Goal: Information Seeking & Learning: Find specific fact

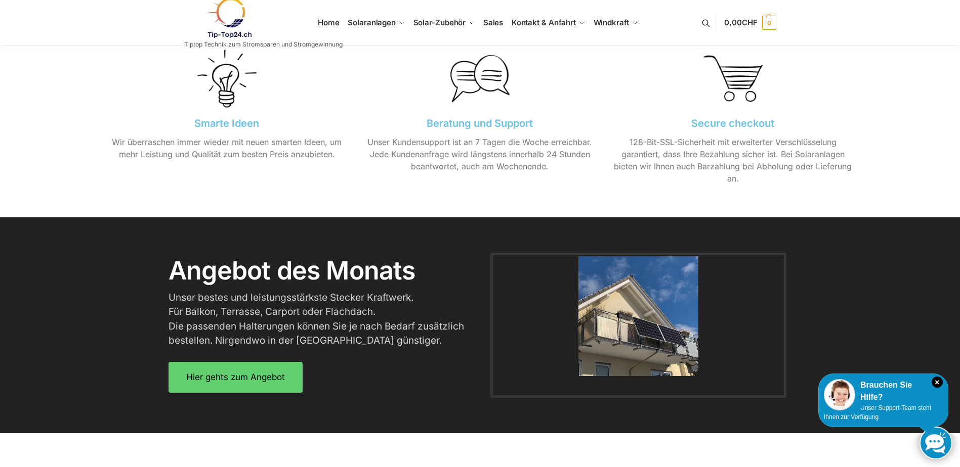
scroll to position [1214, 0]
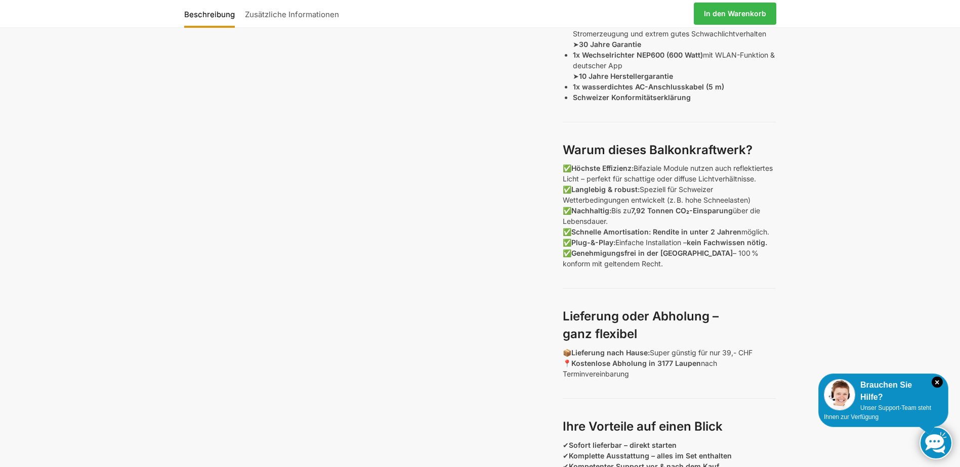
scroll to position [607, 0]
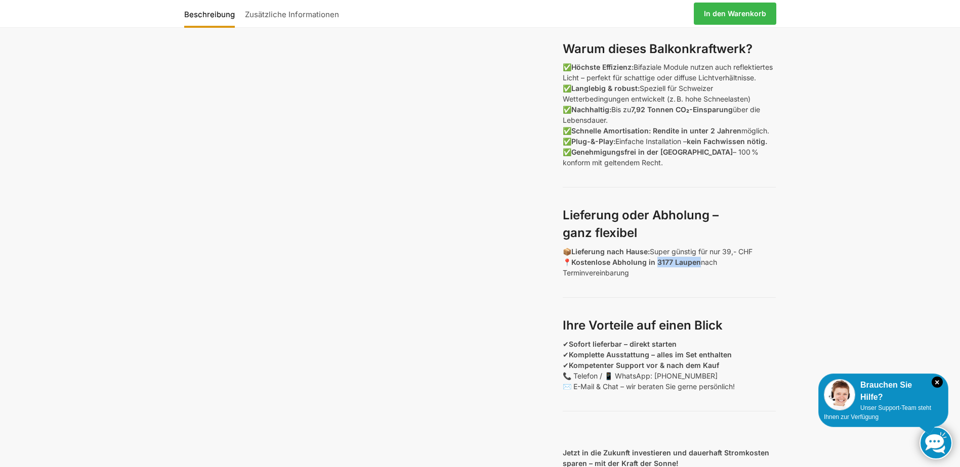
drag, startPoint x: 657, startPoint y: 273, endPoint x: 699, endPoint y: 275, distance: 41.5
click at [699, 267] on strong "Kostenlose Abholung in 3177 Laupen" at bounding box center [636, 262] width 130 height 9
copy strong "3177 Laupen"
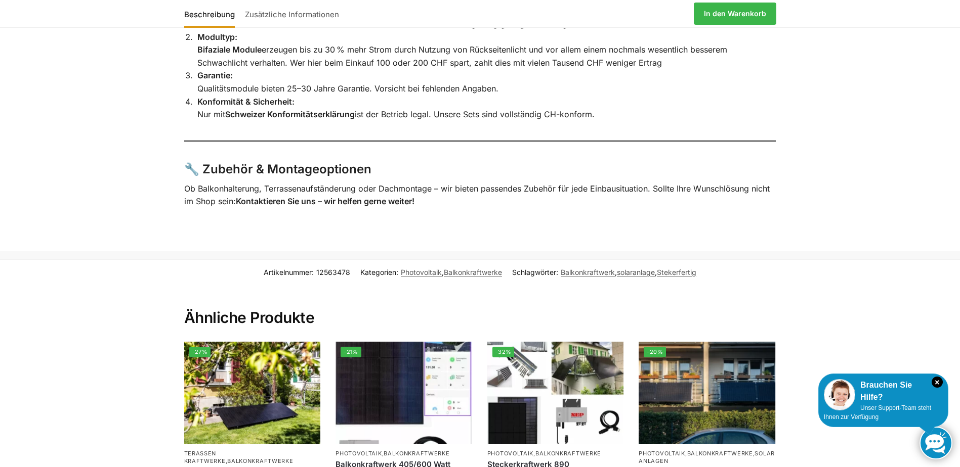
scroll to position [2327, 0]
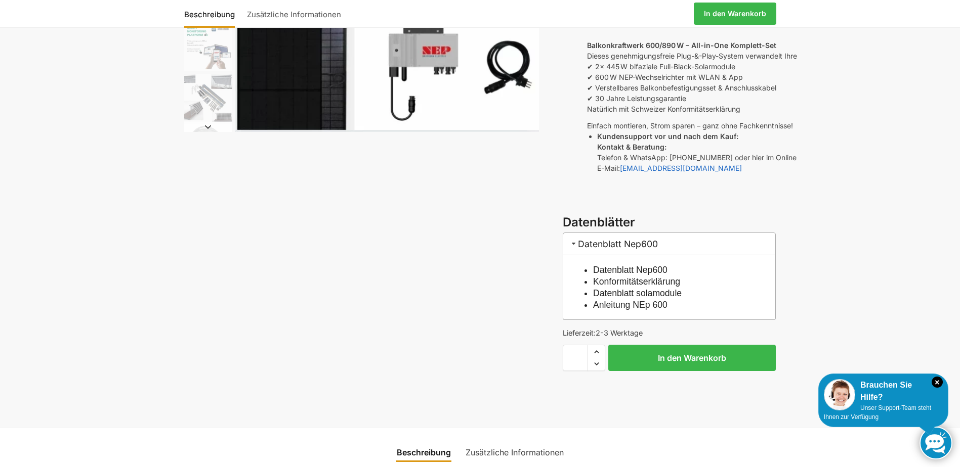
scroll to position [304, 0]
